Goal: Transaction & Acquisition: Book appointment/travel/reservation

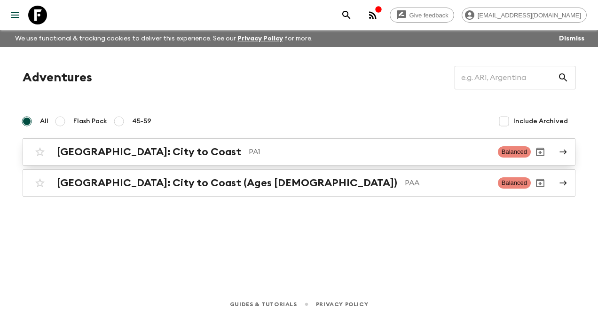
click at [109, 149] on h2 "[GEOGRAPHIC_DATA]: City to Coast" at bounding box center [149, 152] width 184 height 12
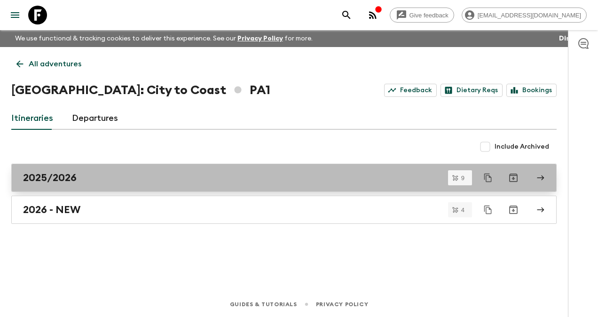
click at [55, 175] on h2 "2025/2026" at bounding box center [50, 177] width 54 height 12
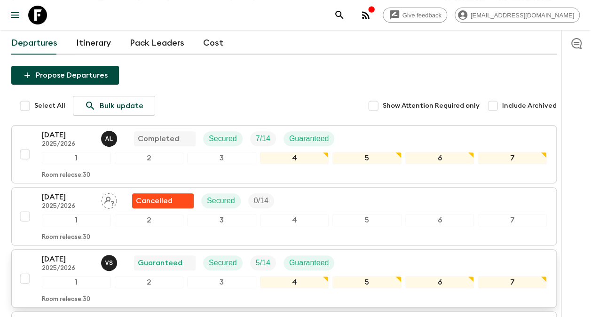
scroll to position [47, 0]
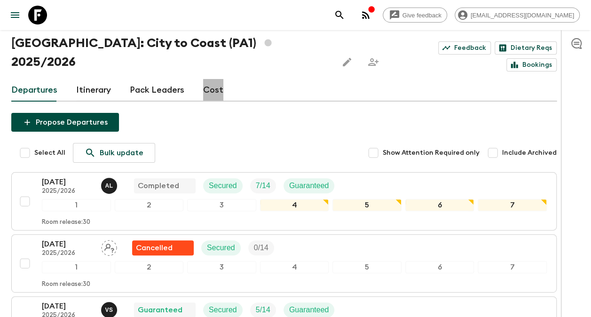
click at [214, 79] on link "Cost" at bounding box center [213, 90] width 20 height 23
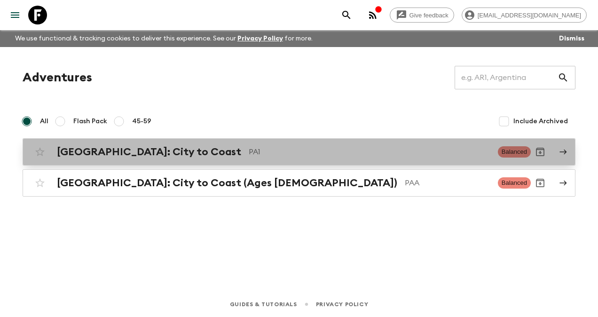
click at [120, 148] on h2 "[GEOGRAPHIC_DATA]: City to Coast" at bounding box center [149, 152] width 184 height 12
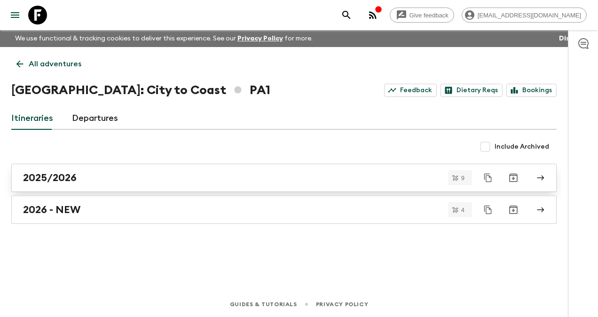
click at [53, 174] on h2 "2025/2026" at bounding box center [50, 177] width 54 height 12
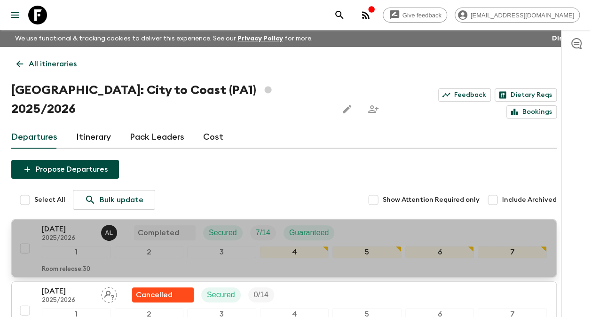
click at [66, 223] on p "[DATE]" at bounding box center [68, 228] width 52 height 11
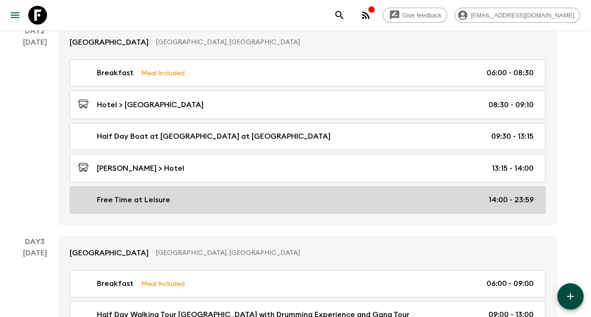
scroll to position [47, 0]
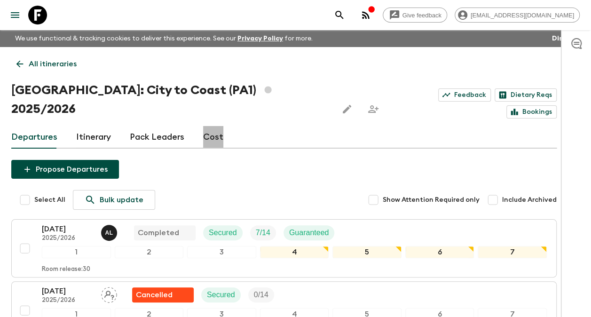
click at [217, 126] on link "Cost" at bounding box center [213, 137] width 20 height 23
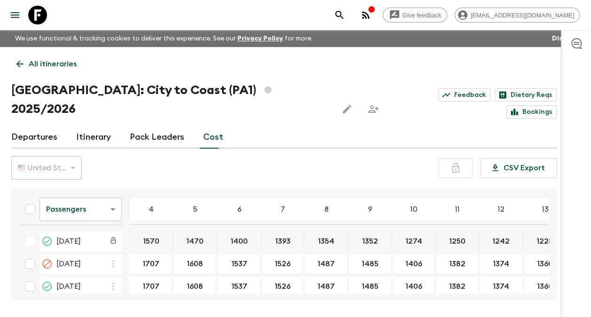
click at [81, 235] on span "[DATE]" at bounding box center [68, 240] width 24 height 11
click at [145, 232] on button "1570" at bounding box center [151, 241] width 39 height 19
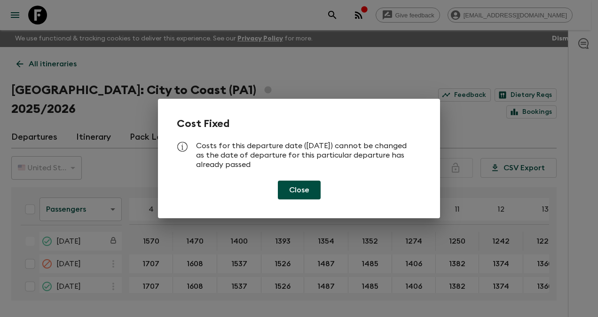
click at [302, 186] on button "Close" at bounding box center [299, 189] width 43 height 19
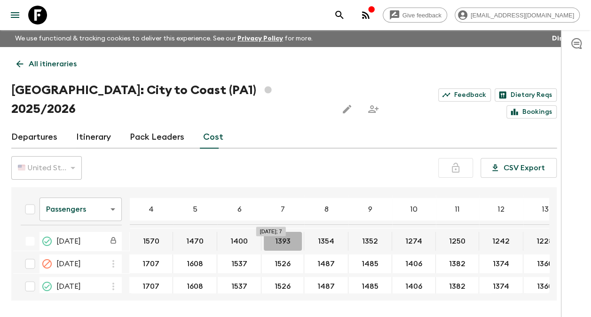
click at [276, 232] on button "1393" at bounding box center [283, 241] width 38 height 19
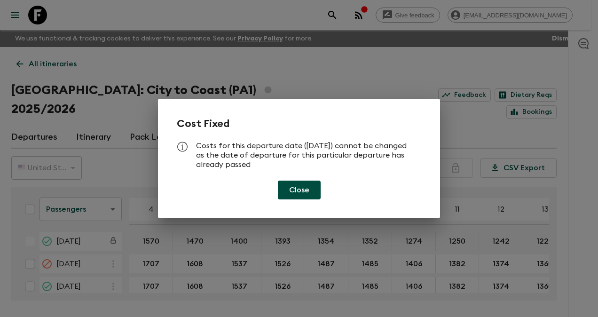
click at [312, 189] on button "Close" at bounding box center [299, 189] width 43 height 19
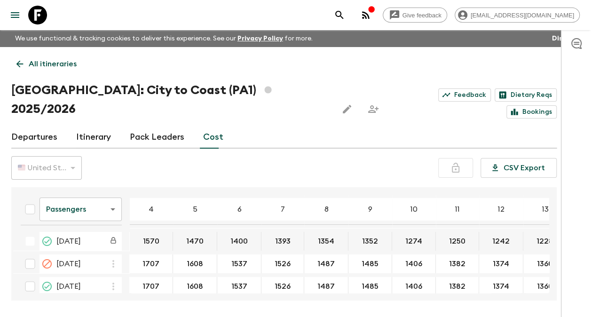
click at [276, 232] on button "1393" at bounding box center [283, 241] width 38 height 19
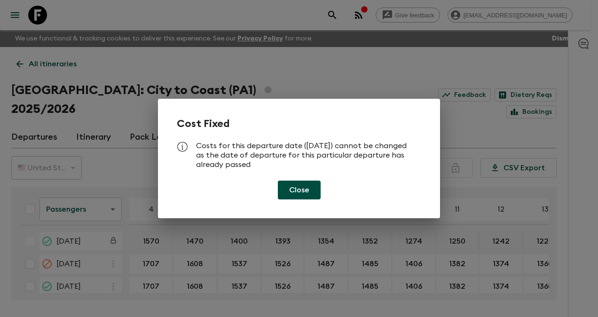
click at [302, 190] on button "Close" at bounding box center [299, 189] width 43 height 19
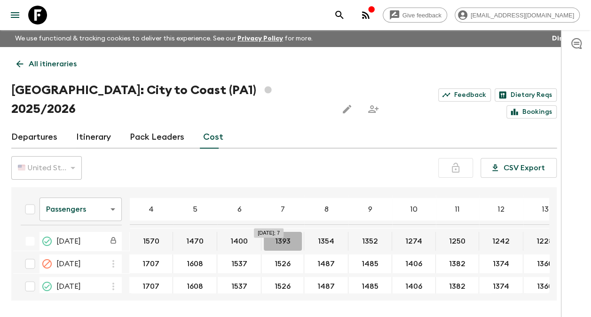
click at [274, 232] on button "1393" at bounding box center [283, 241] width 38 height 19
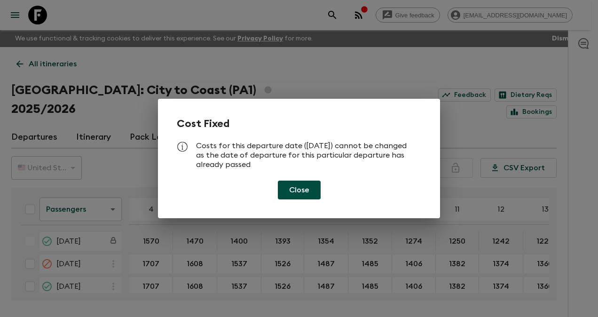
click at [274, 221] on div "Cost Fixed Costs for this departure date (13 Sep 2025) cannot be changed as the…" at bounding box center [299, 158] width 598 height 317
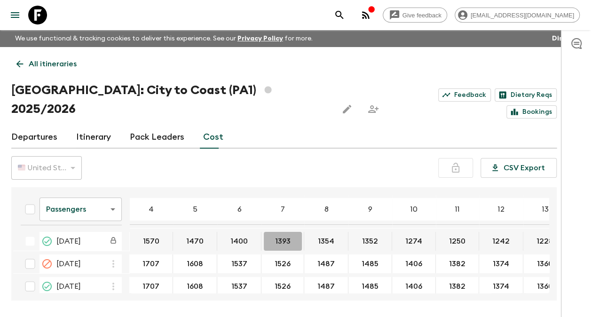
click at [274, 232] on button "1393" at bounding box center [283, 241] width 38 height 19
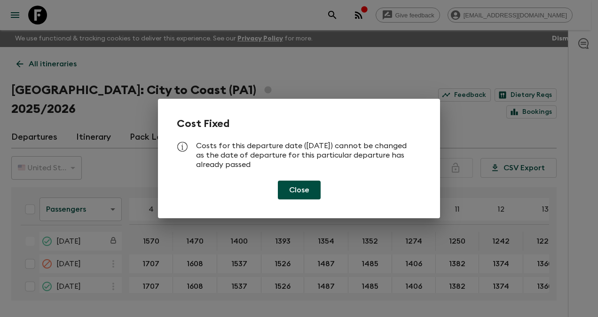
click at [274, 221] on div "Cost Fixed Costs for this departure date (13 Sep 2025) cannot be changed as the…" at bounding box center [299, 158] width 598 height 317
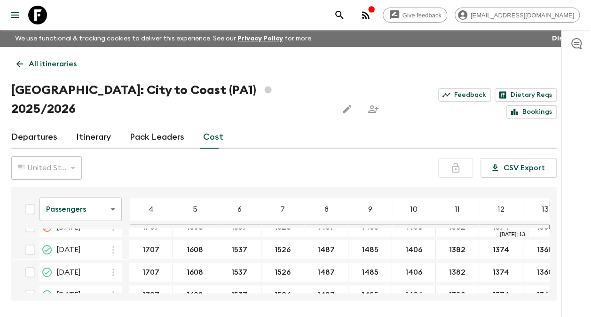
scroll to position [38, 0]
